Goal: Information Seeking & Learning: Learn about a topic

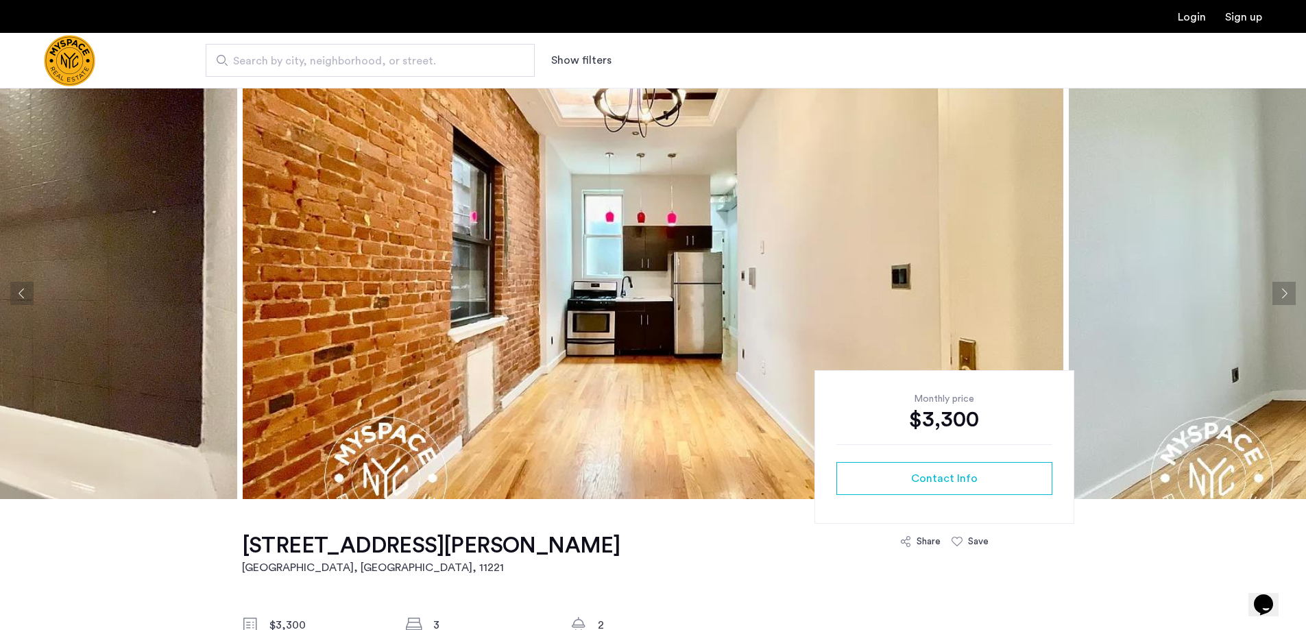
click at [589, 292] on img at bounding box center [653, 293] width 821 height 411
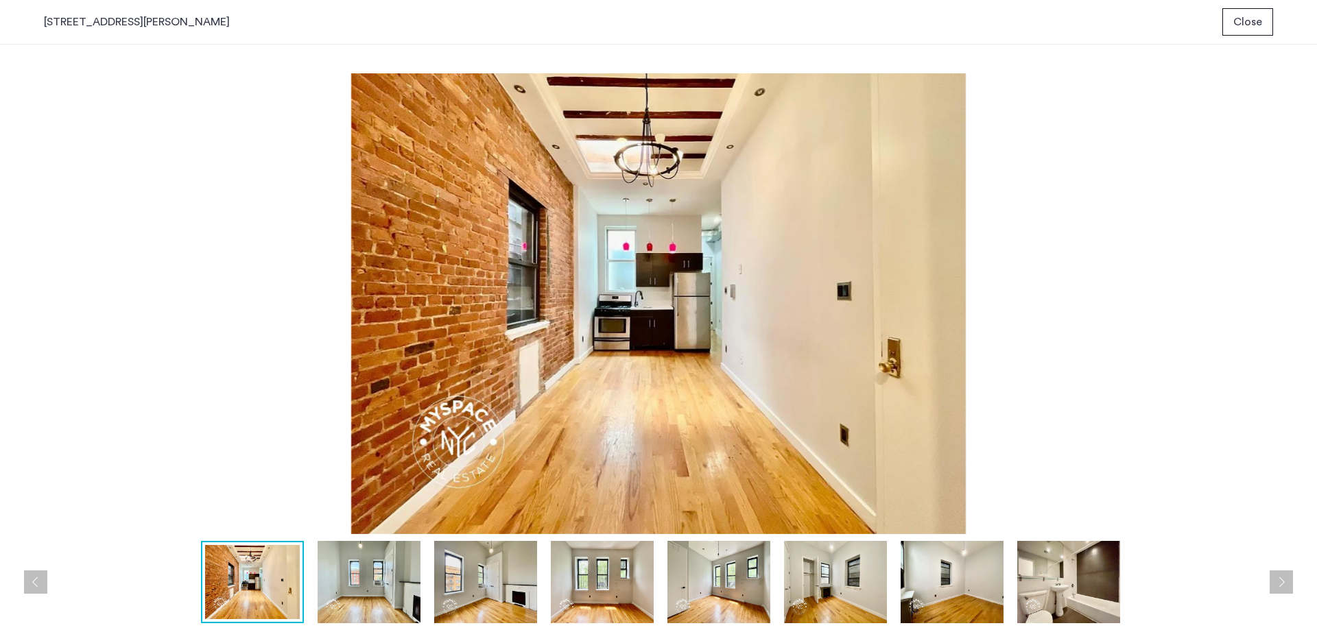
click at [1287, 580] on button "Next apartment" at bounding box center [1280, 582] width 23 height 23
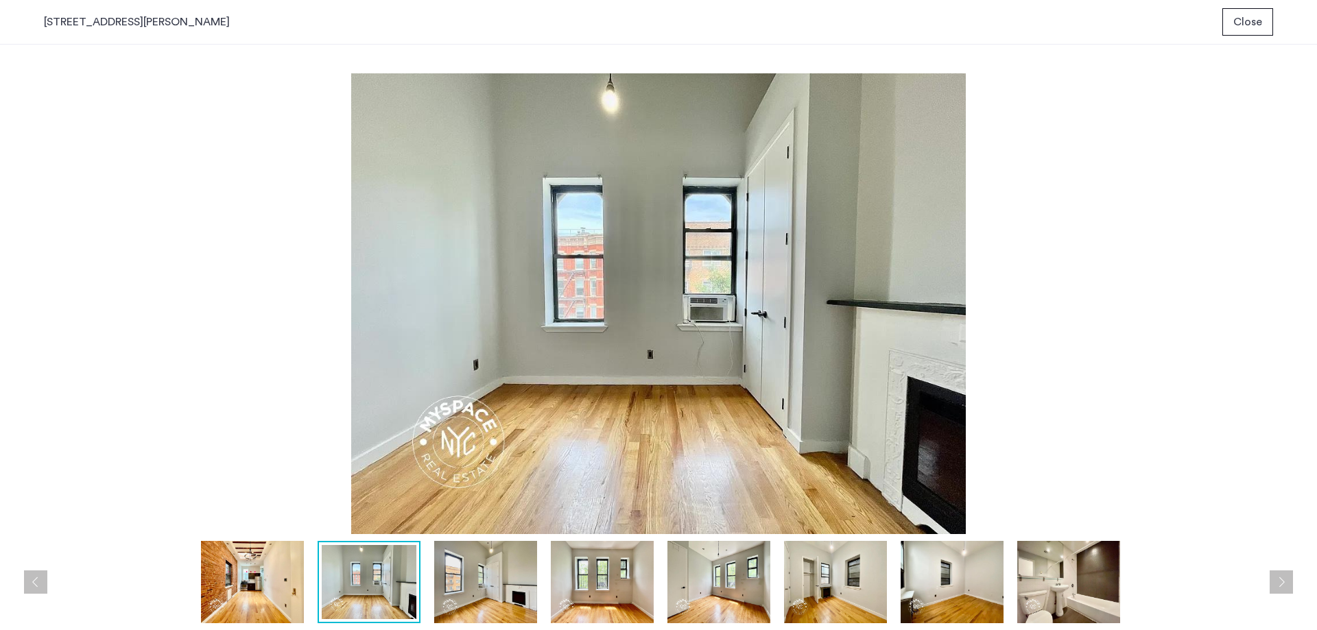
click at [1287, 580] on button "Next apartment" at bounding box center [1280, 582] width 23 height 23
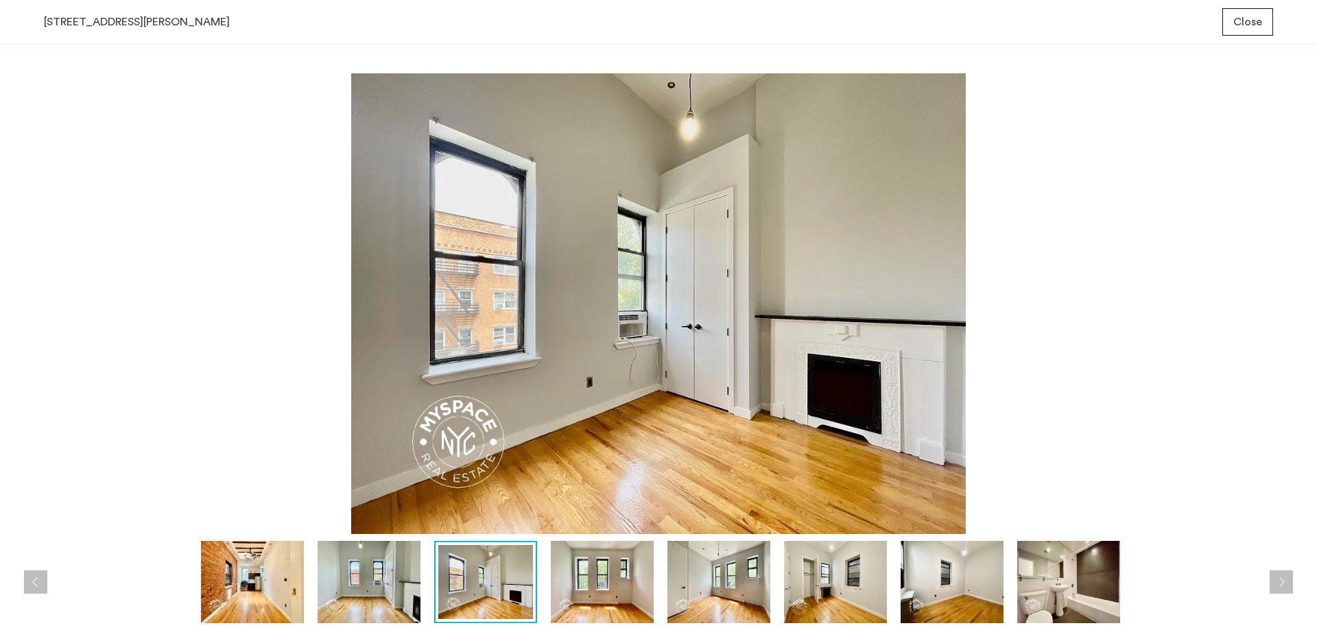
click at [1287, 580] on button "Next apartment" at bounding box center [1280, 582] width 23 height 23
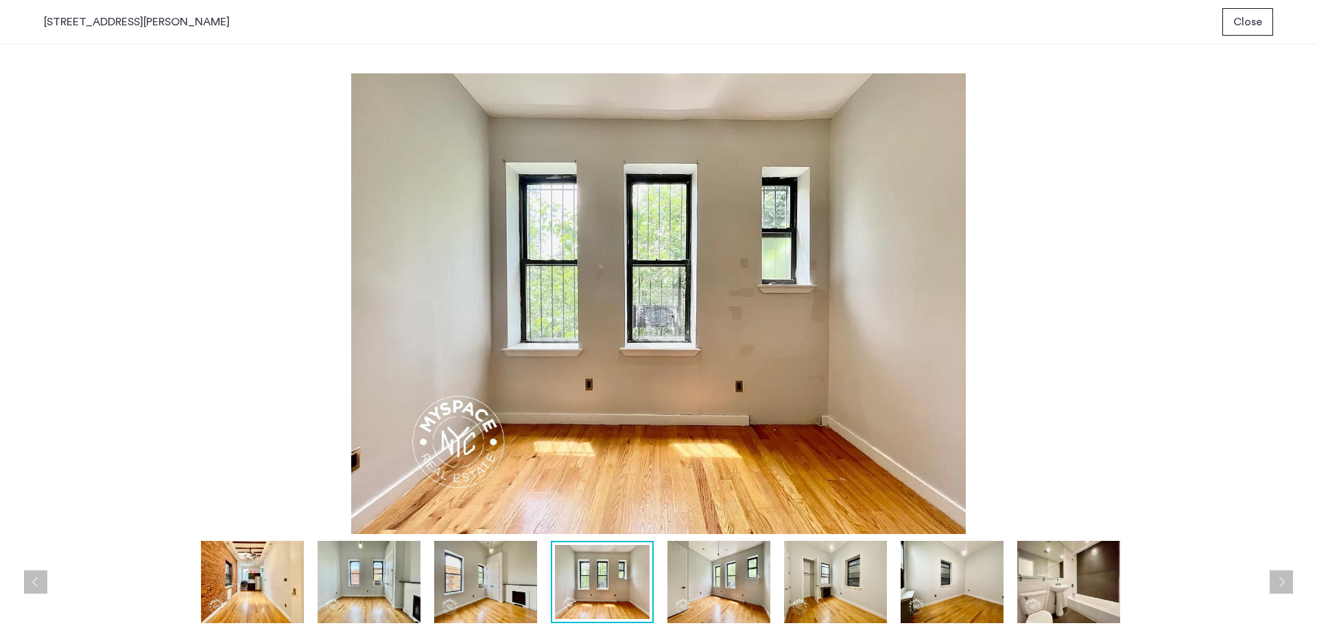
click at [1287, 580] on button "Next apartment" at bounding box center [1280, 582] width 23 height 23
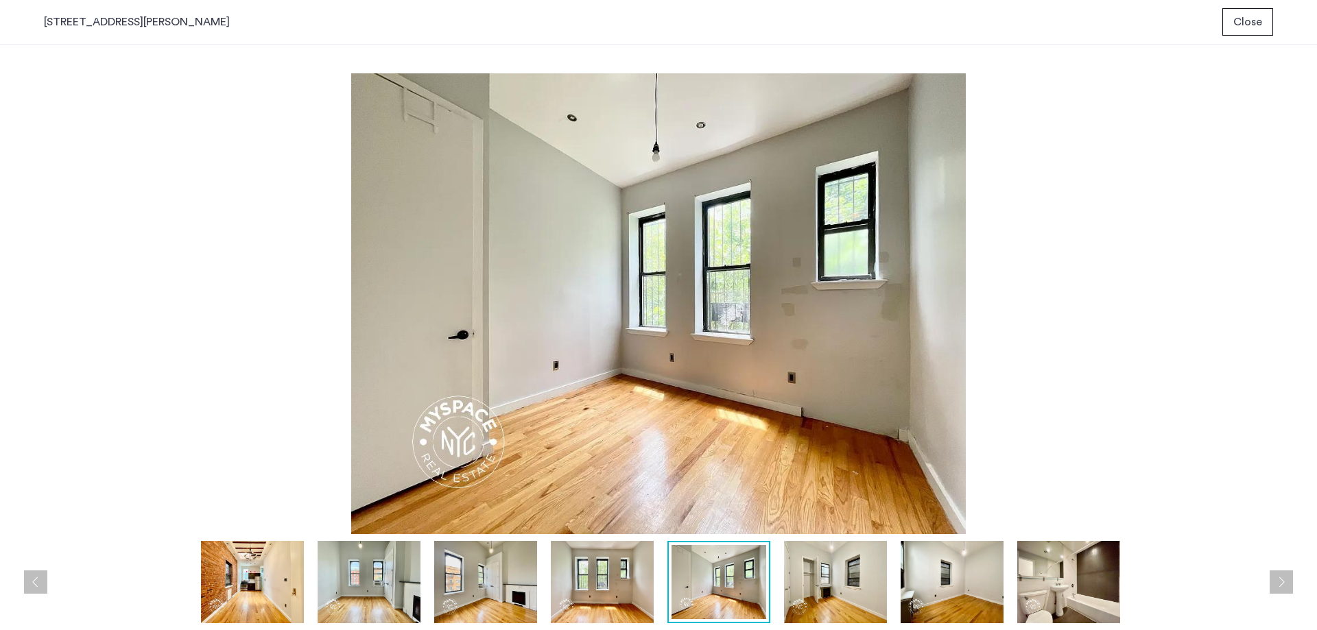
click at [1287, 580] on button "Next apartment" at bounding box center [1280, 582] width 23 height 23
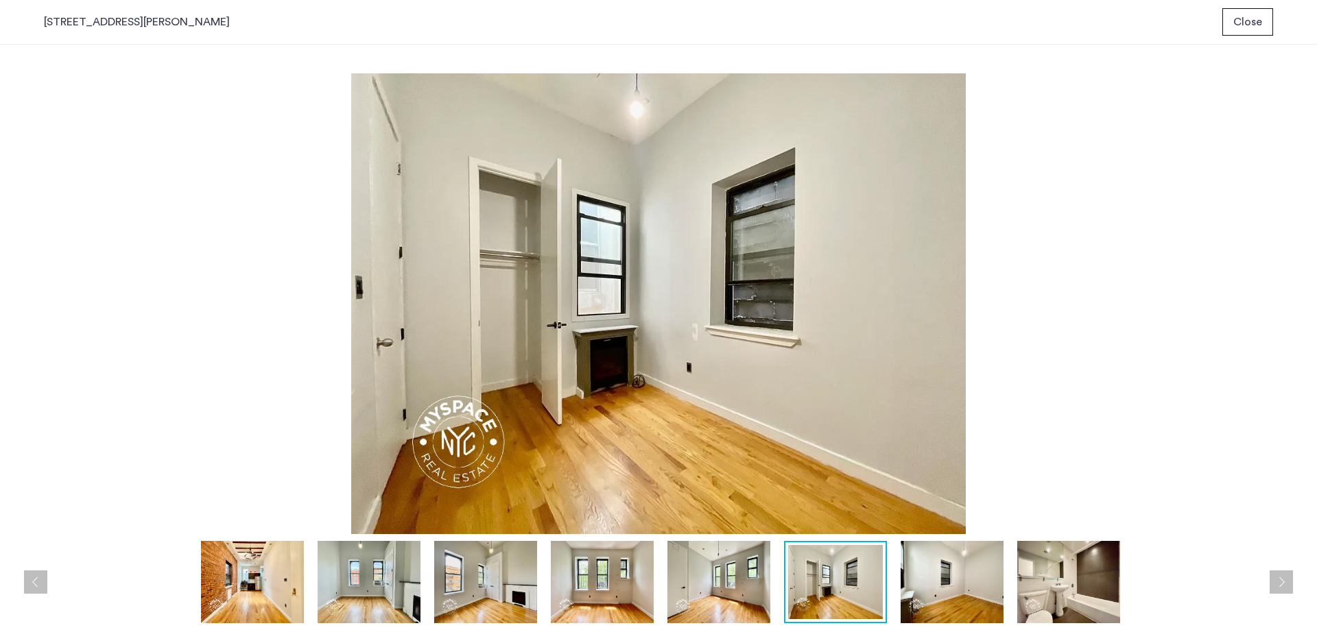
click at [1287, 580] on button "Next apartment" at bounding box center [1280, 582] width 23 height 23
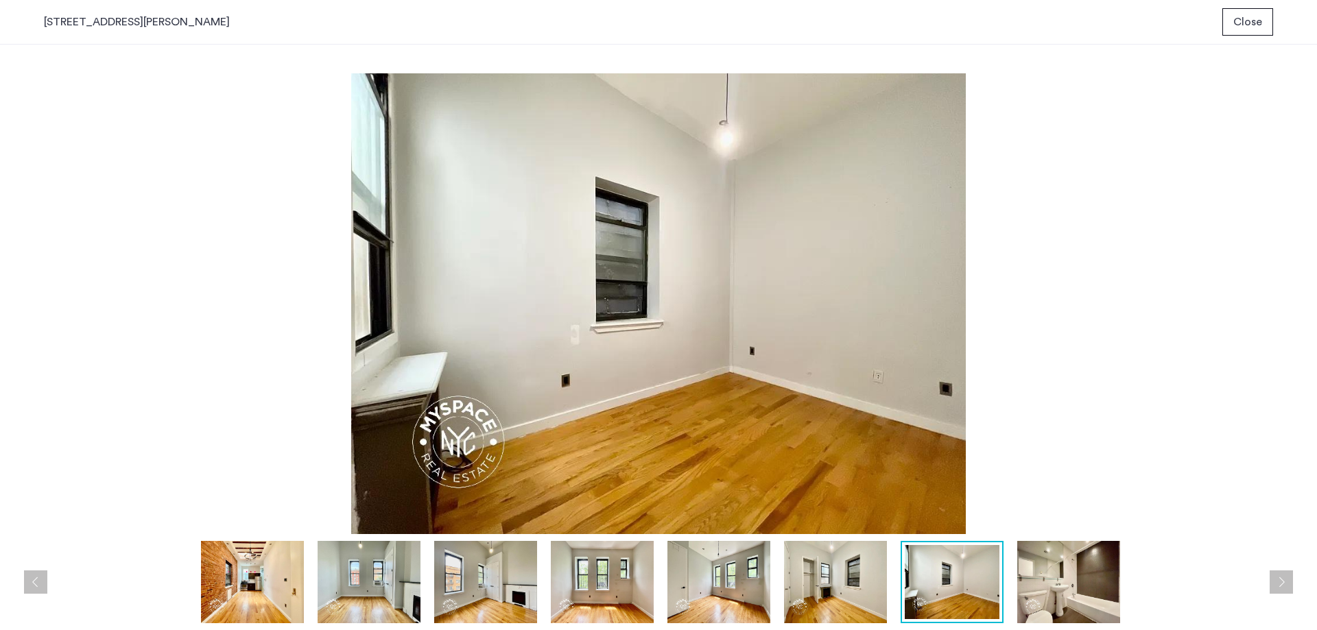
click at [1287, 580] on button "Next apartment" at bounding box center [1280, 582] width 23 height 23
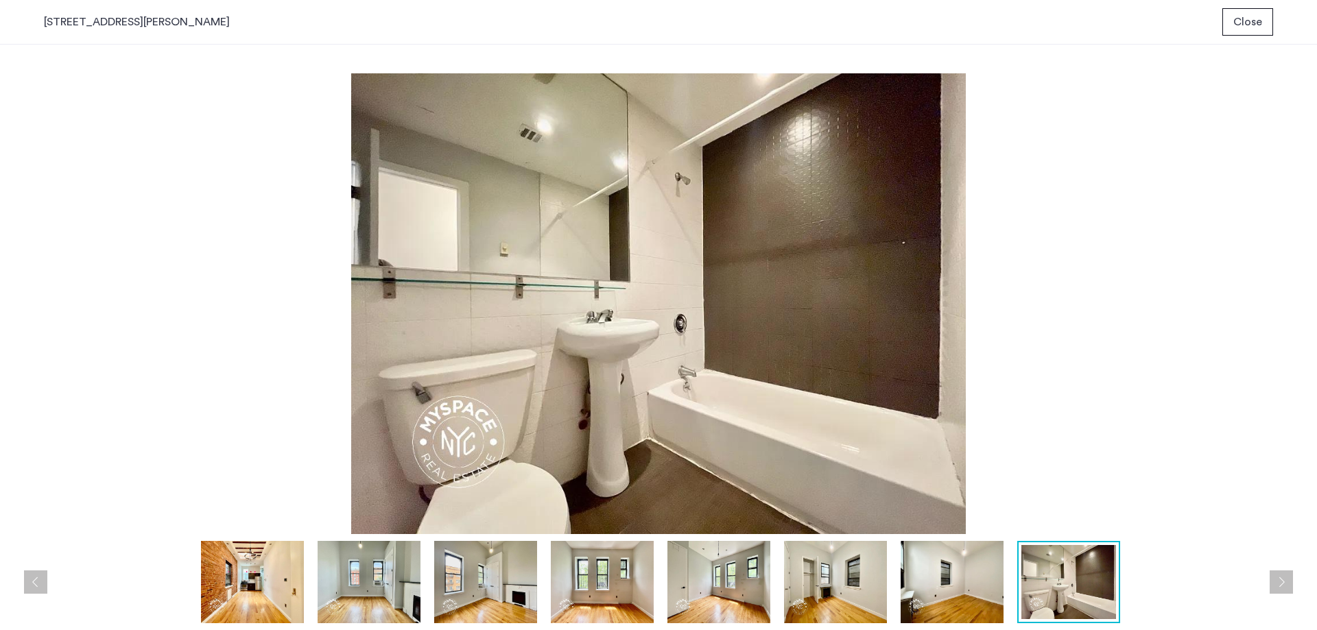
click at [1287, 580] on button "Next apartment" at bounding box center [1280, 582] width 23 height 23
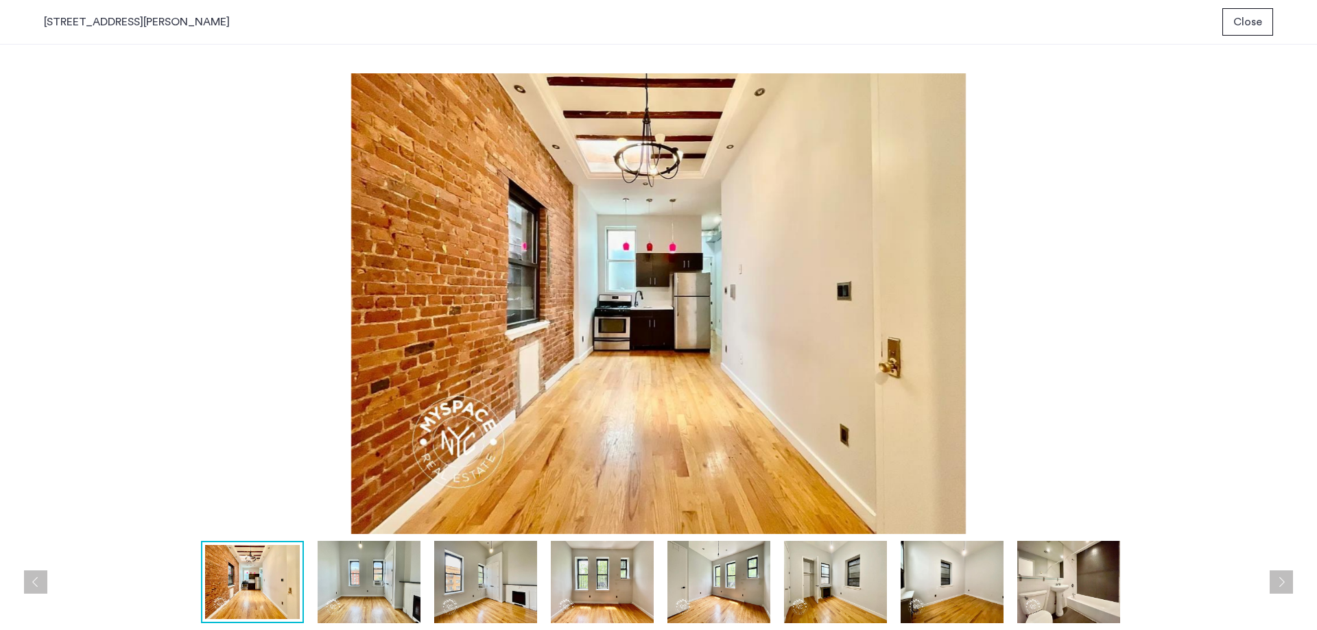
click at [1287, 580] on button "Next apartment" at bounding box center [1280, 582] width 23 height 23
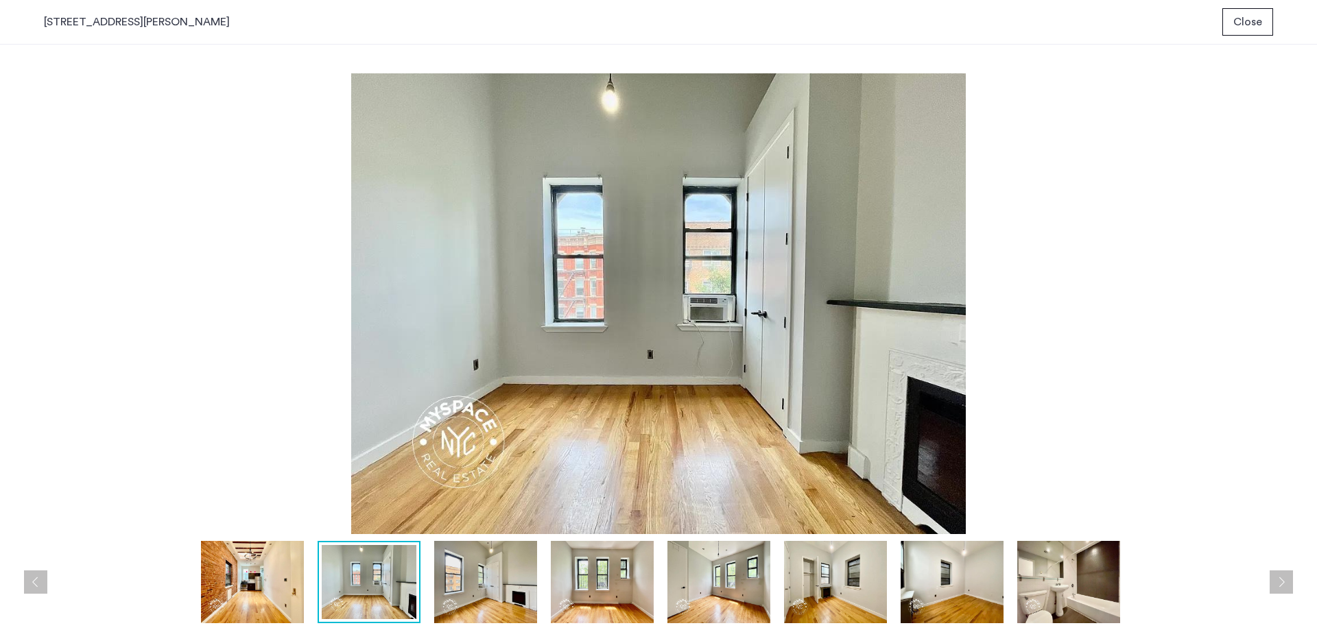
click at [1246, 29] on span "Close" at bounding box center [1247, 22] width 29 height 16
